Goal: Transaction & Acquisition: Book appointment/travel/reservation

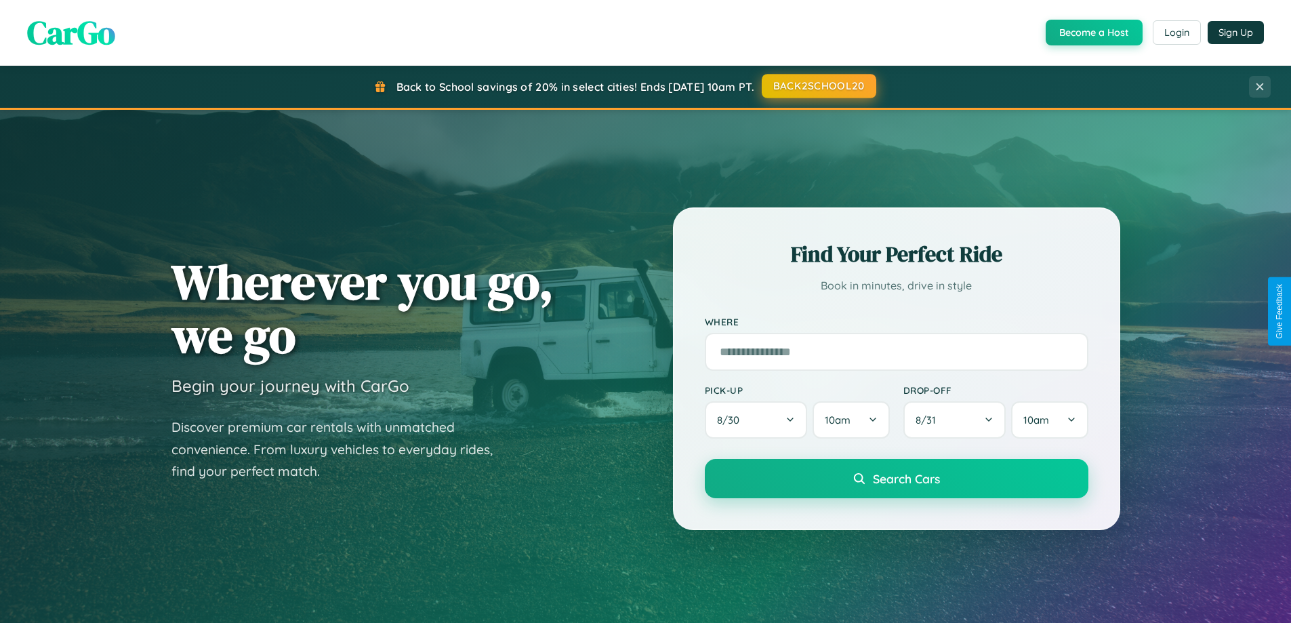
click at [818, 86] on button "BACK2SCHOOL20" at bounding box center [819, 86] width 115 height 24
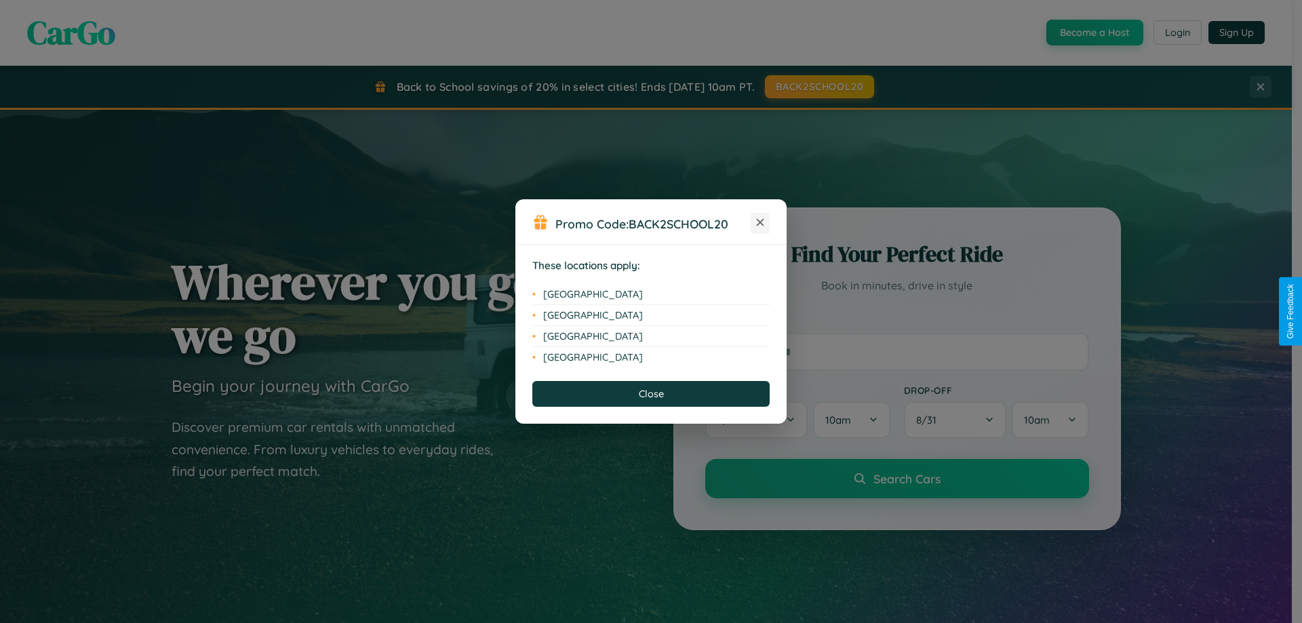
click at [760, 223] on icon at bounding box center [760, 222] width 7 height 7
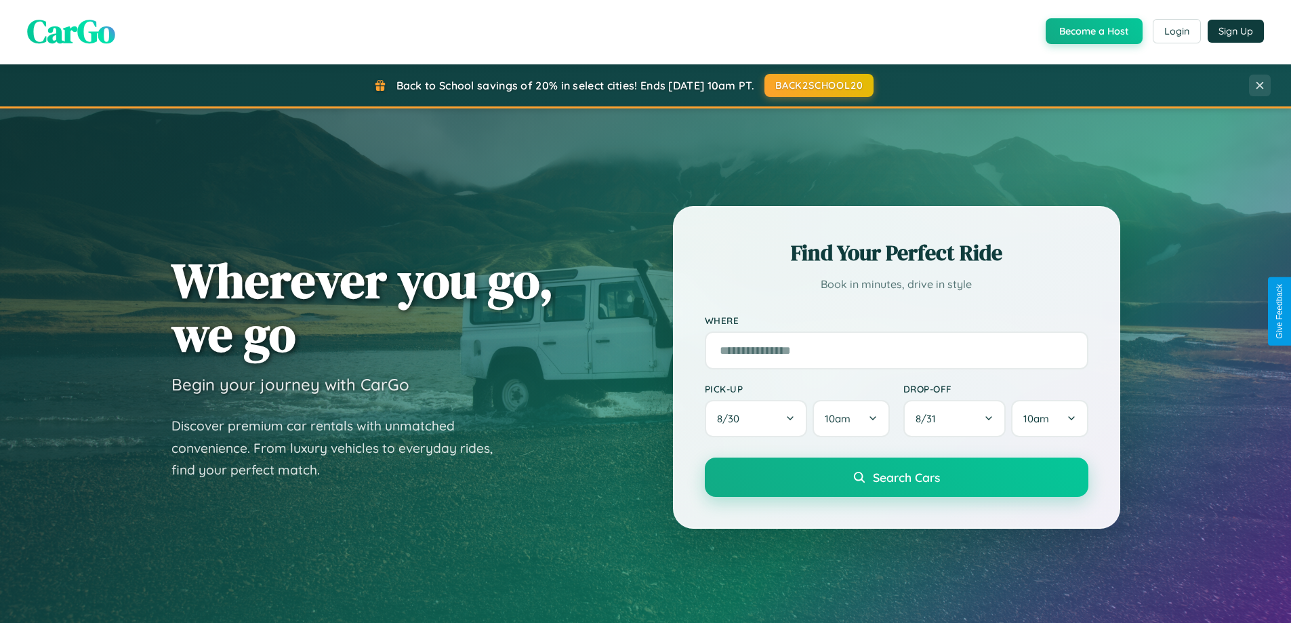
scroll to position [933, 0]
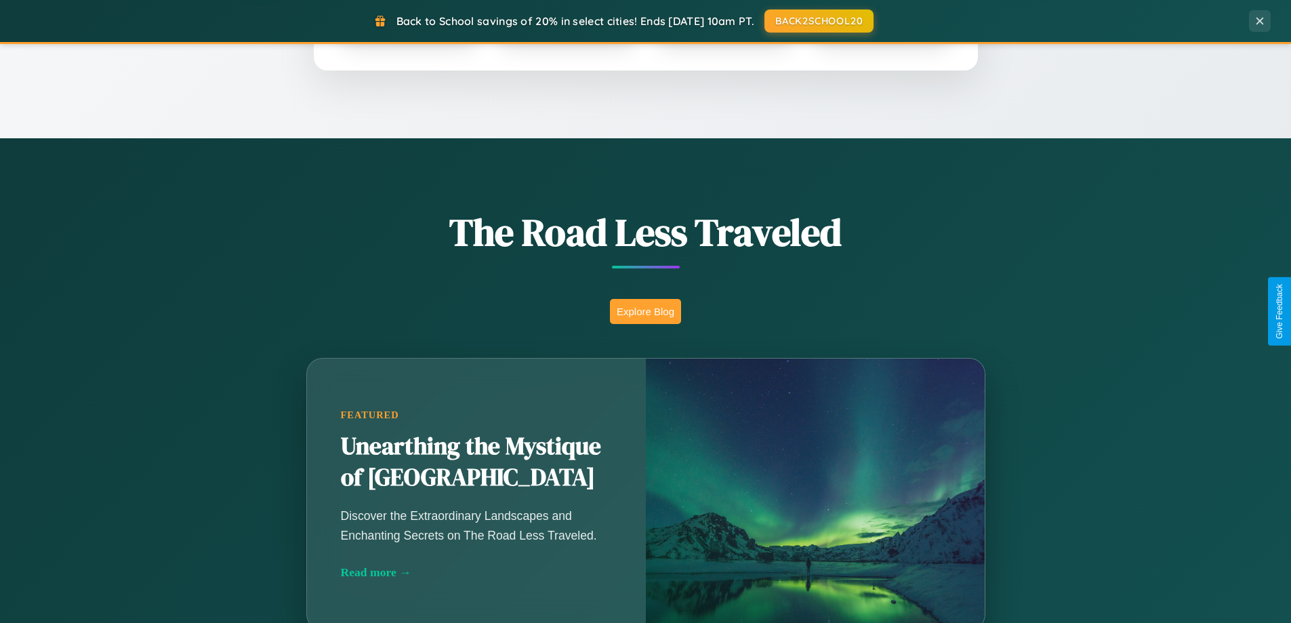
click at [645, 311] on button "Explore Blog" at bounding box center [645, 311] width 71 height 25
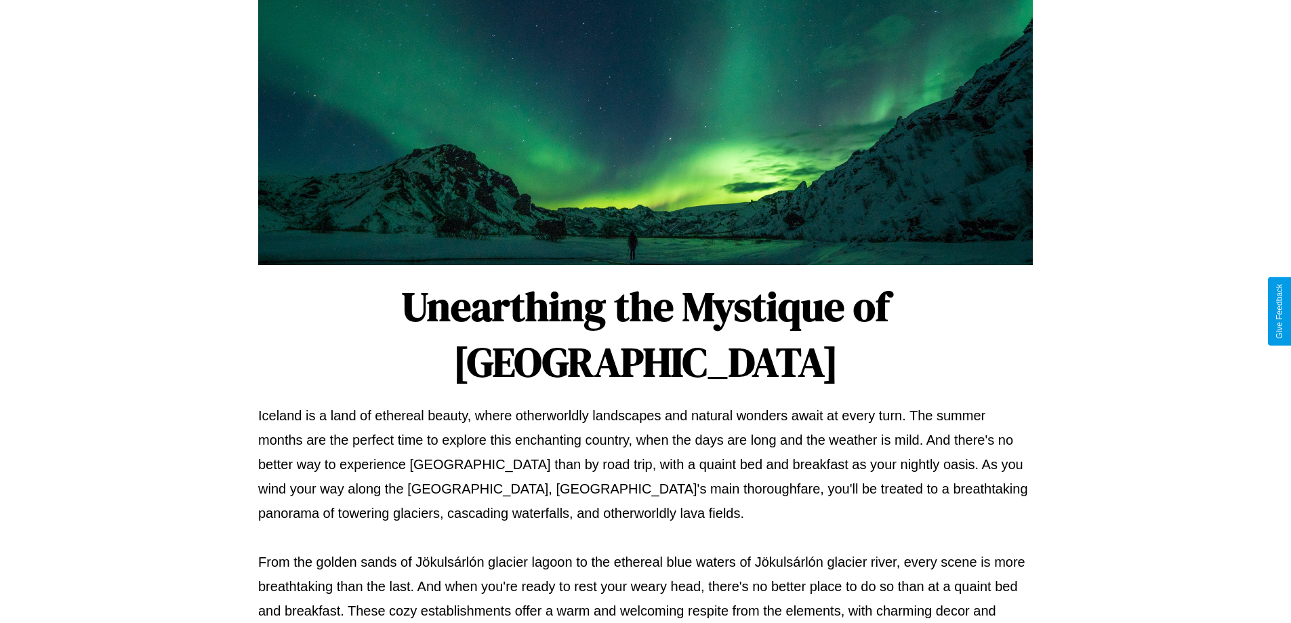
scroll to position [439, 0]
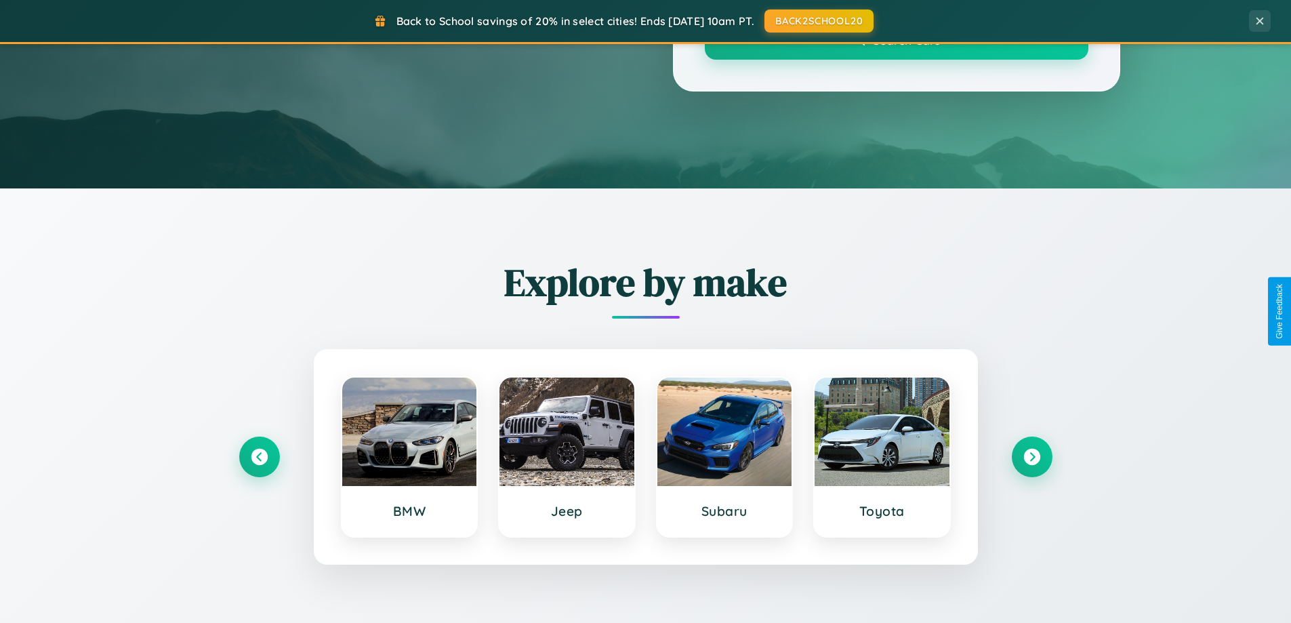
scroll to position [933, 0]
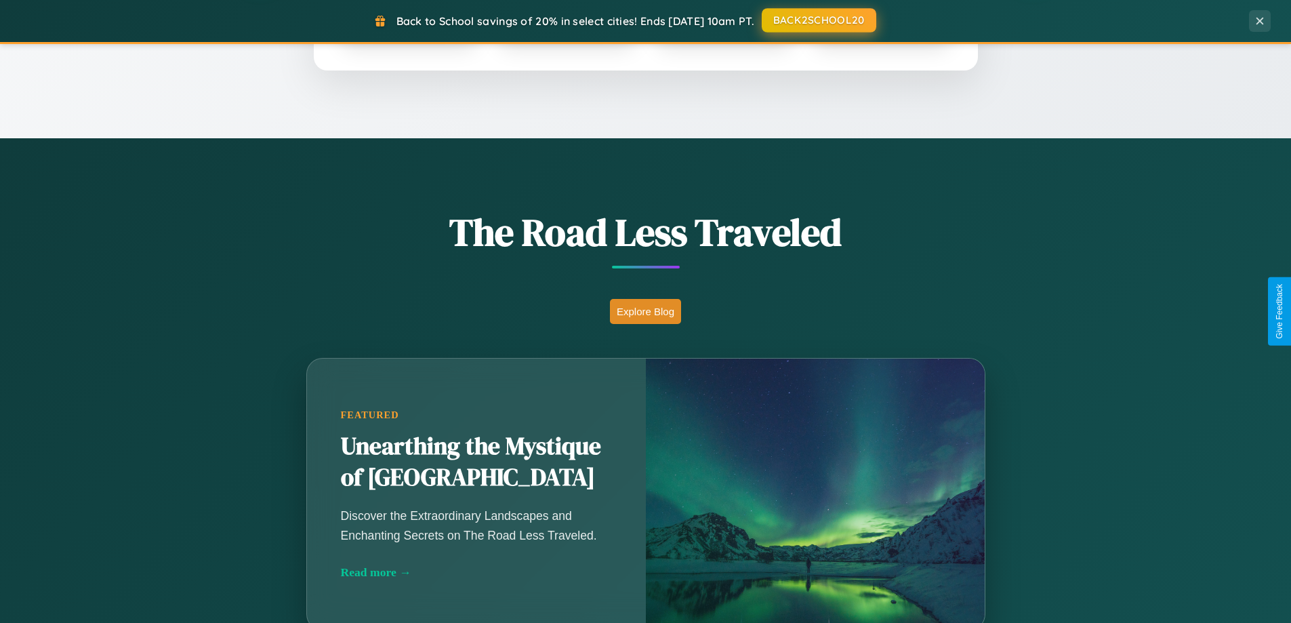
click at [818, 21] on button "BACK2SCHOOL20" at bounding box center [819, 20] width 115 height 24
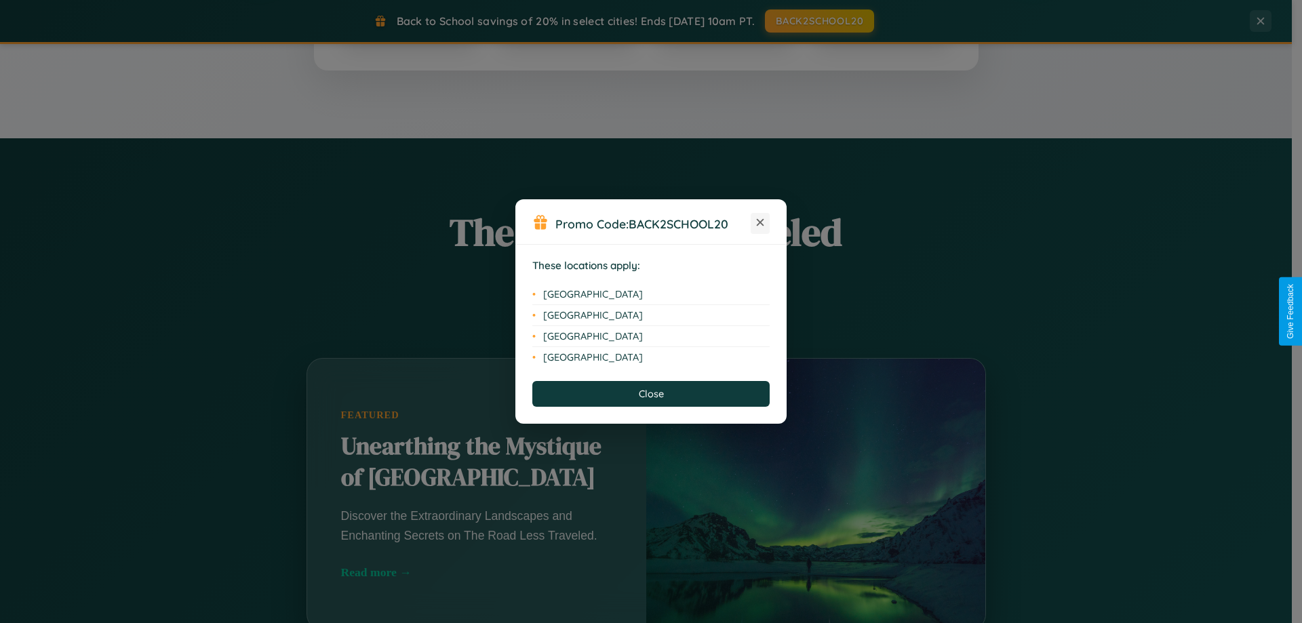
click at [760, 223] on icon at bounding box center [760, 222] width 7 height 7
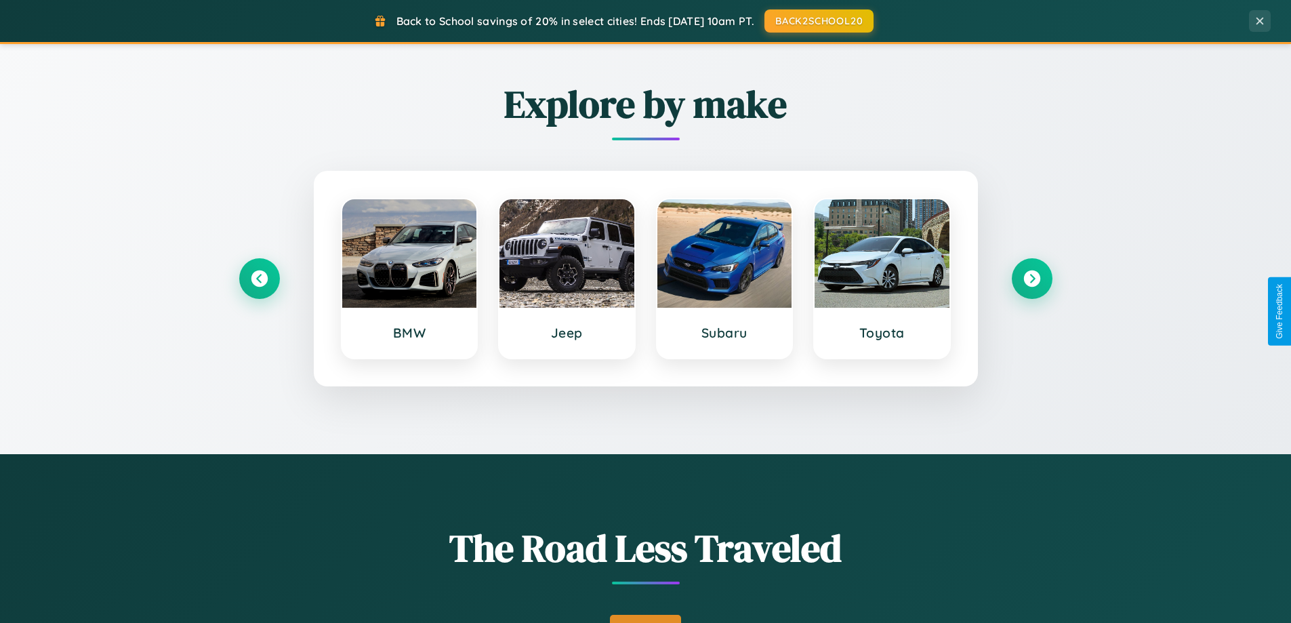
scroll to position [0, 0]
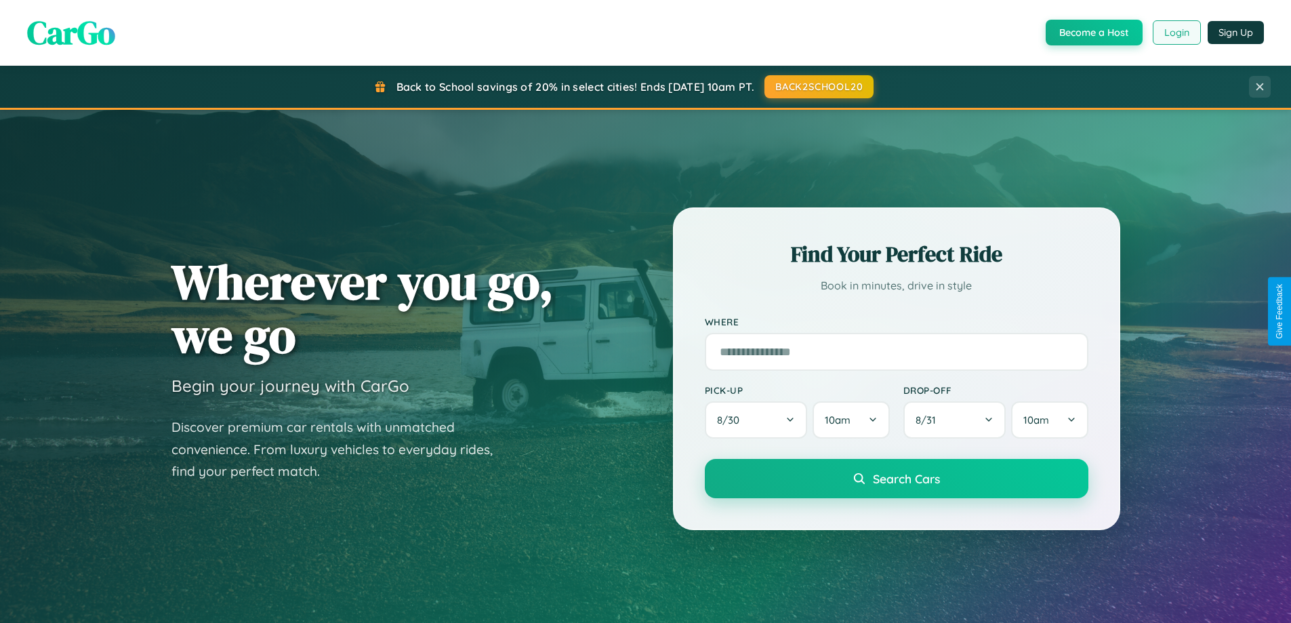
click at [1176, 33] on button "Login" at bounding box center [1177, 32] width 48 height 24
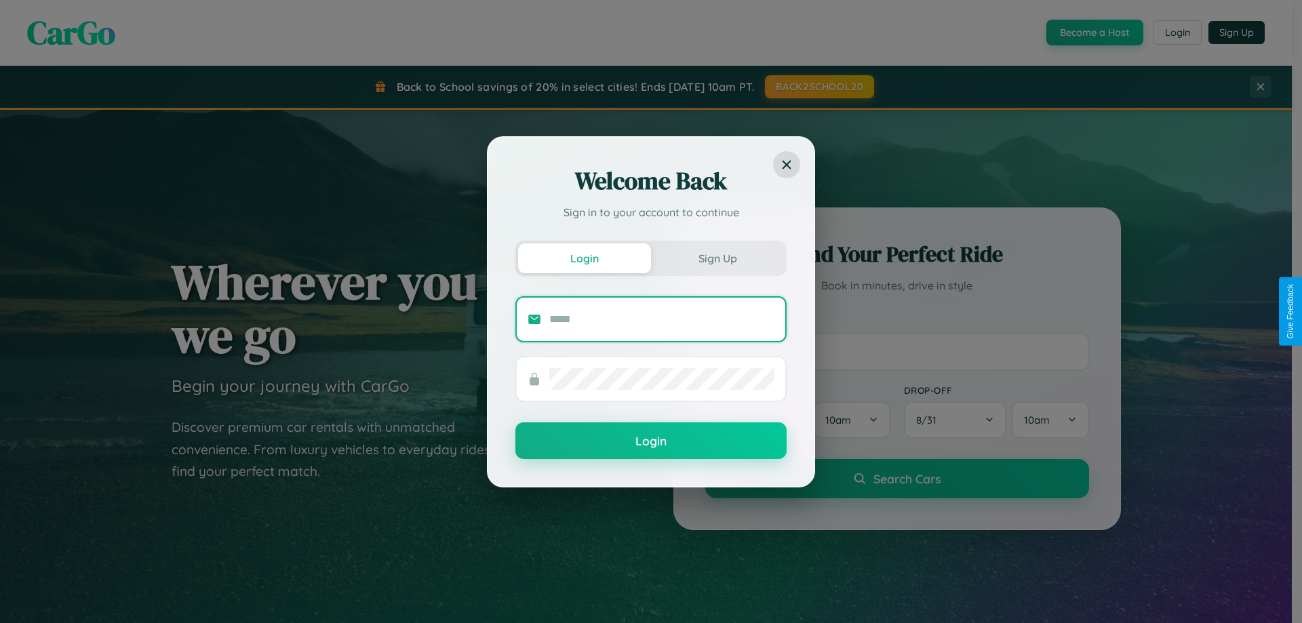
click at [662, 319] on input "text" at bounding box center [661, 319] width 225 height 22
type input "**********"
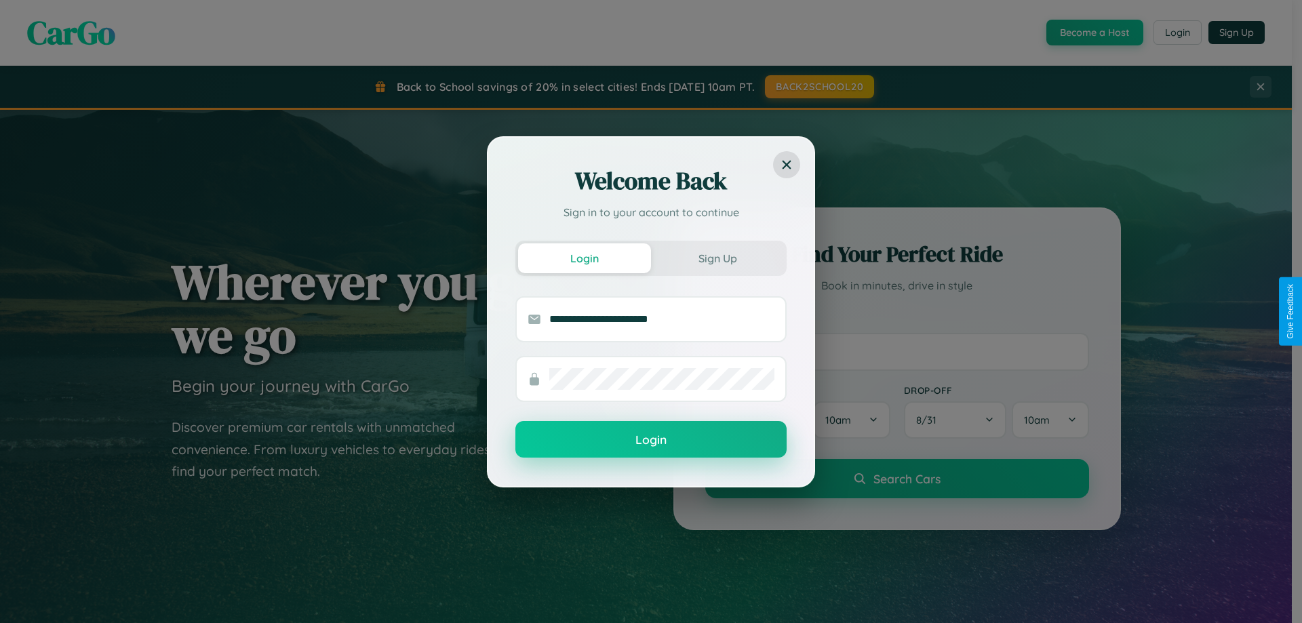
click at [651, 439] on button "Login" at bounding box center [650, 439] width 271 height 37
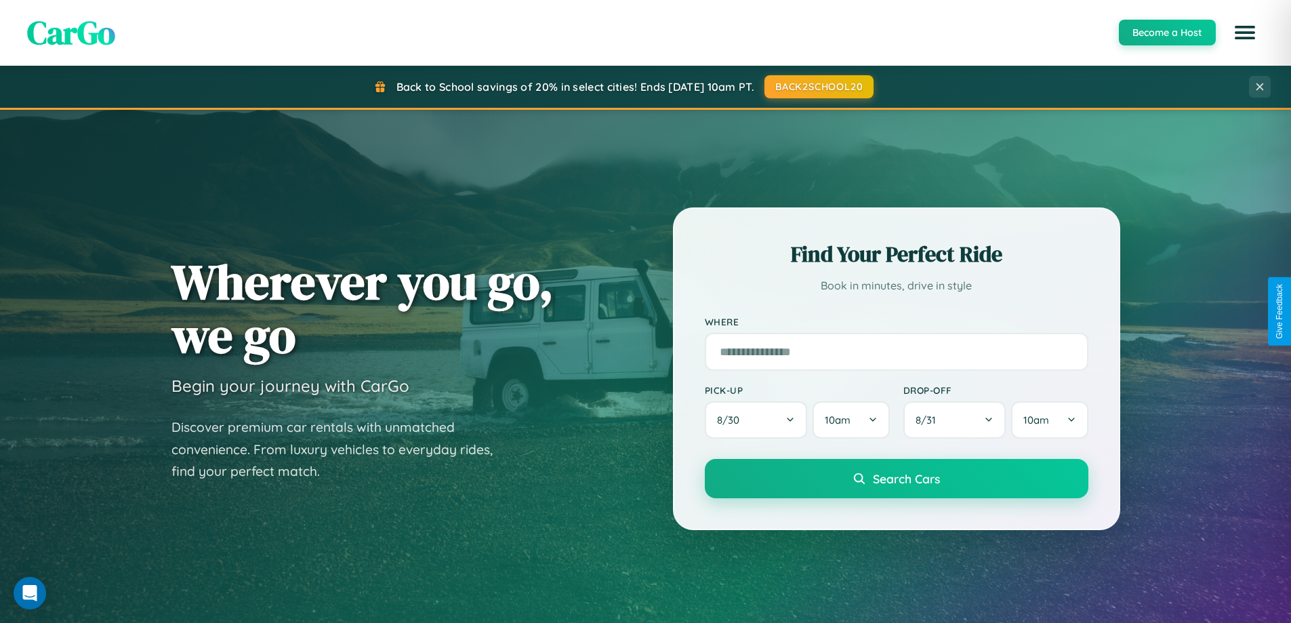
scroll to position [2178, 0]
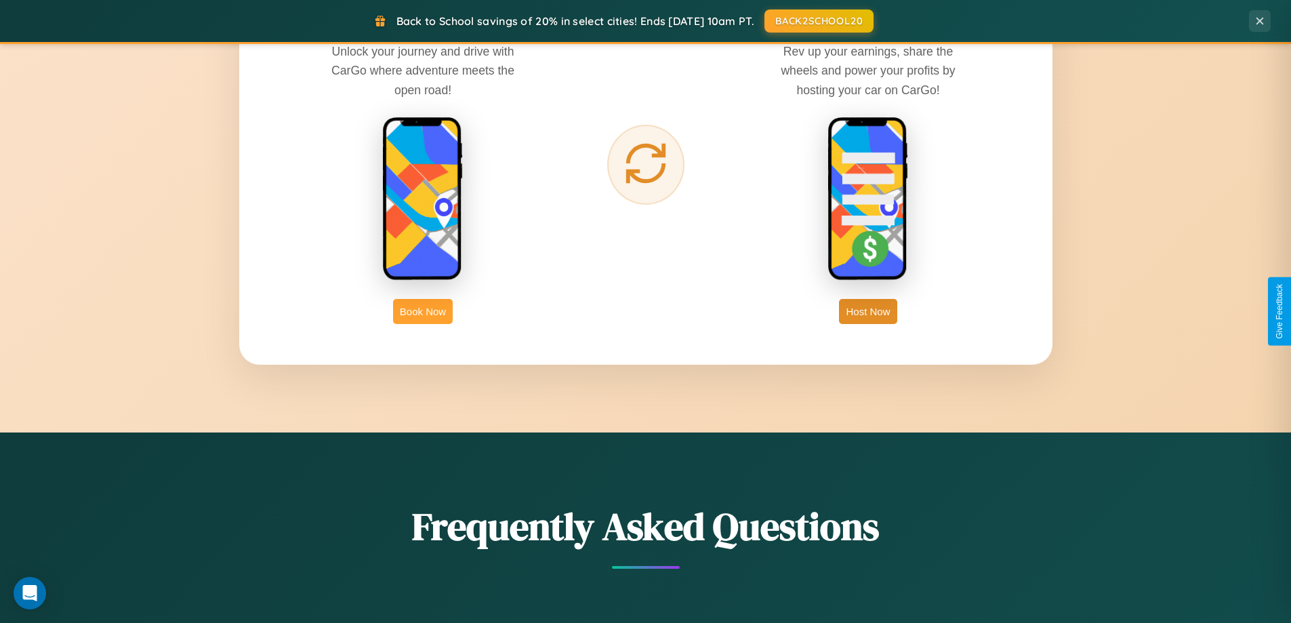
click at [423, 311] on button "Book Now" at bounding box center [423, 311] width 60 height 25
